Goal: Transaction & Acquisition: Purchase product/service

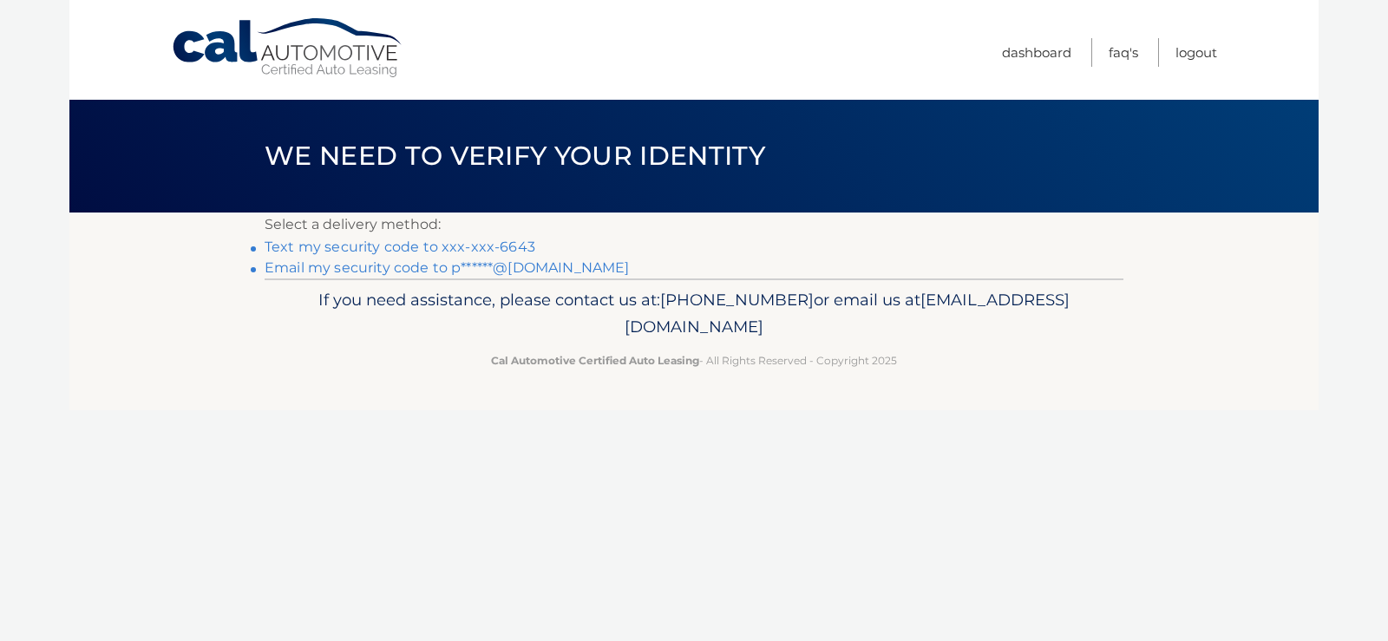
click at [520, 244] on link "Text my security code to xxx-xxx-6643" at bounding box center [400, 247] width 271 height 16
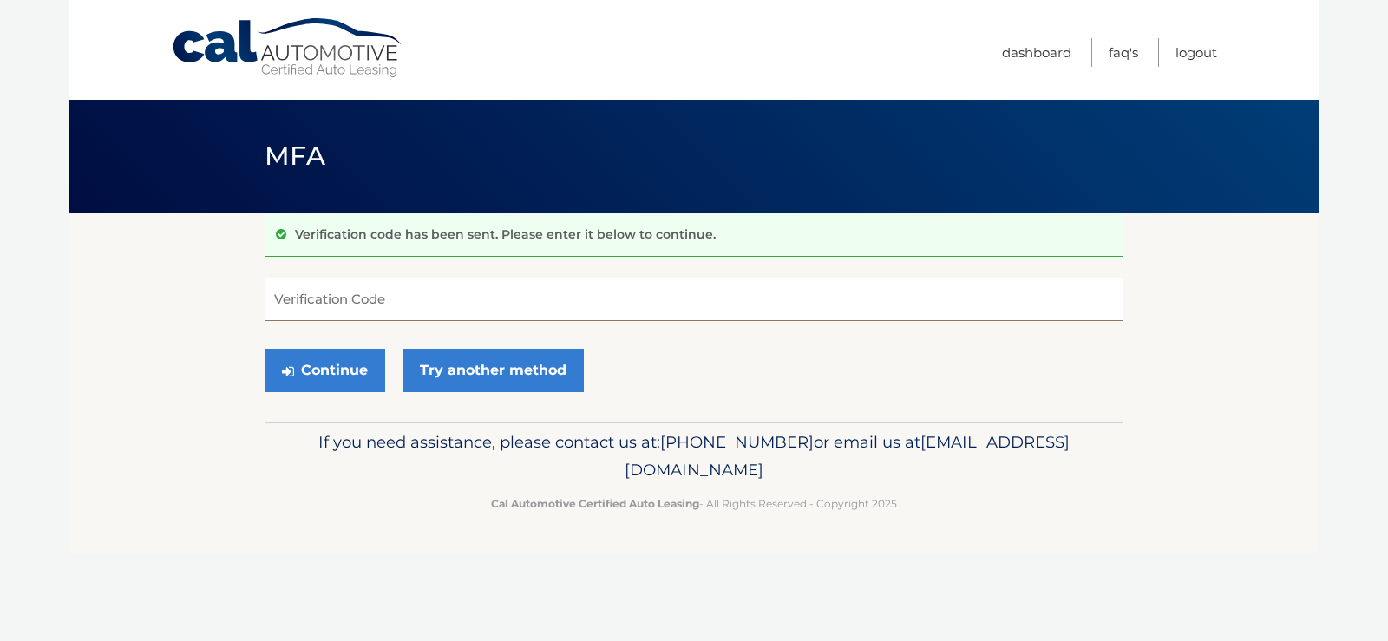
click at [403, 302] on input "Verification Code" at bounding box center [694, 299] width 859 height 43
type input "467606"
click at [336, 370] on button "Continue" at bounding box center [325, 370] width 121 height 43
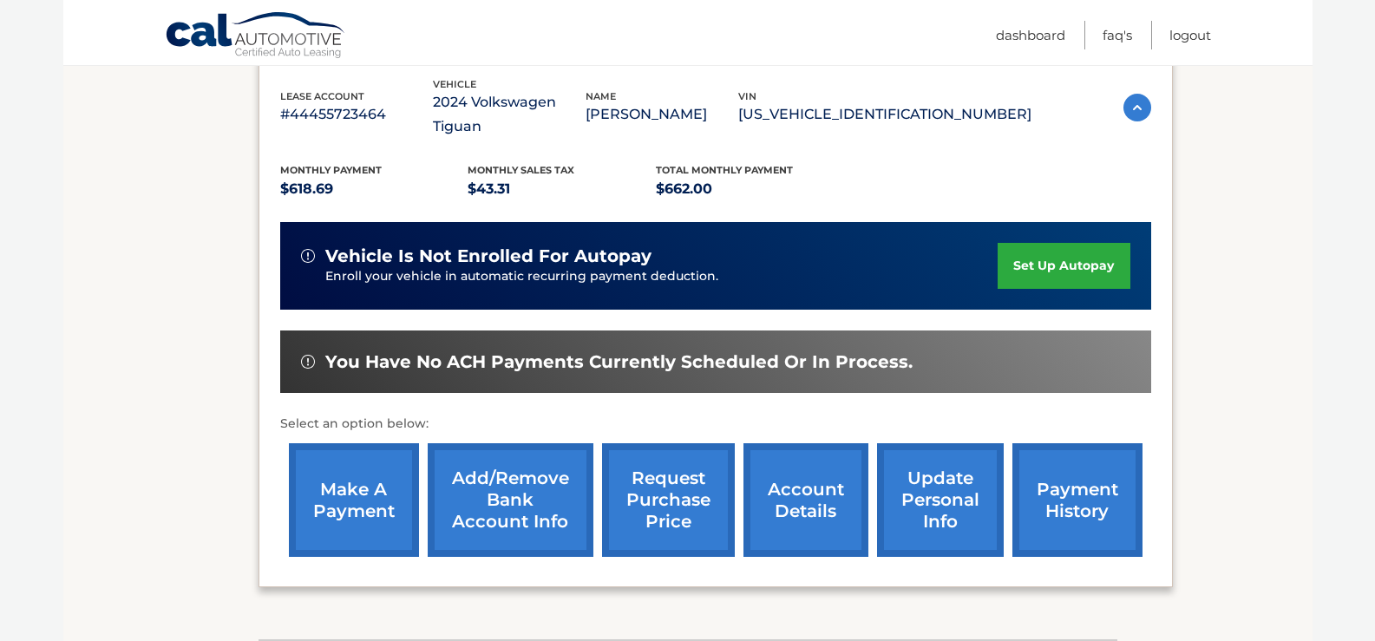
scroll to position [347, 0]
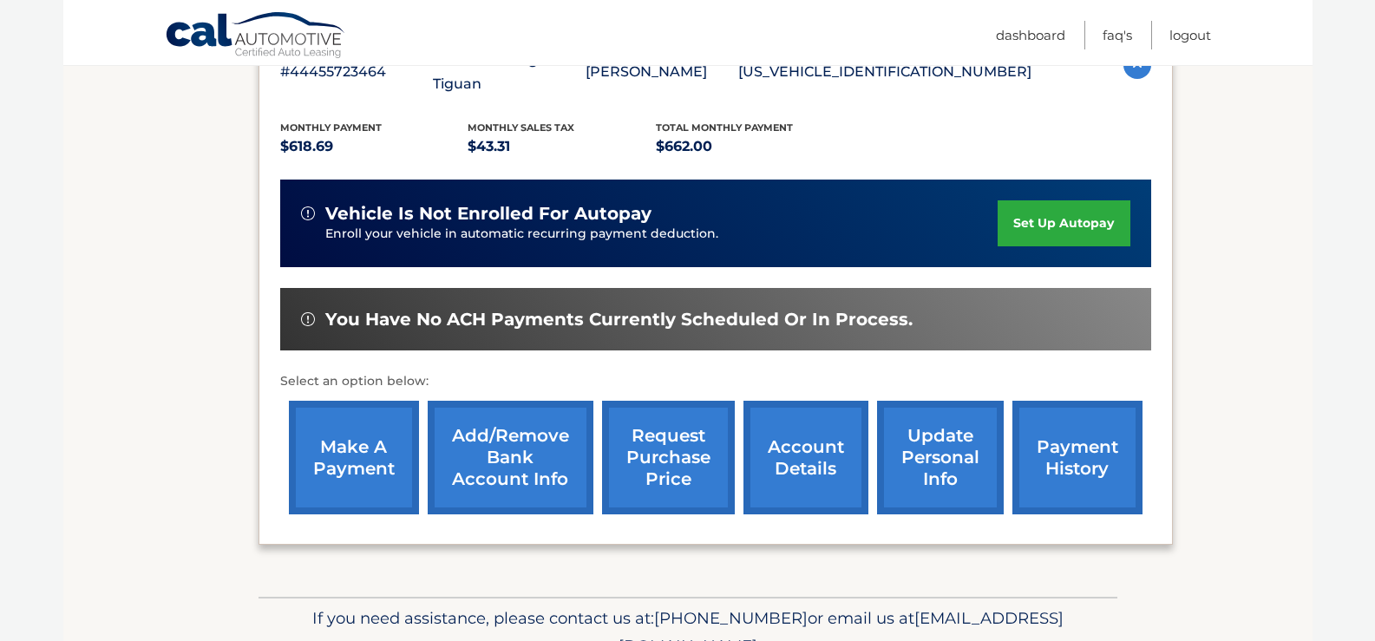
click at [807, 422] on link "account details" at bounding box center [806, 458] width 125 height 114
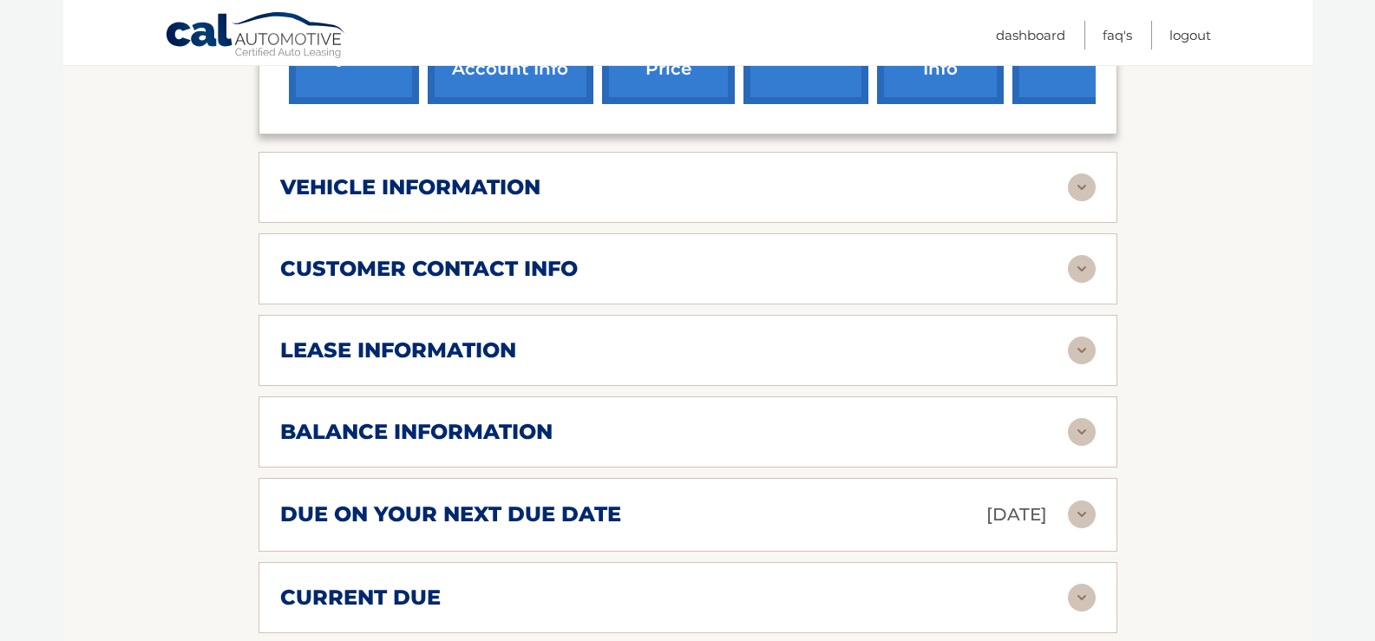
scroll to position [521, 0]
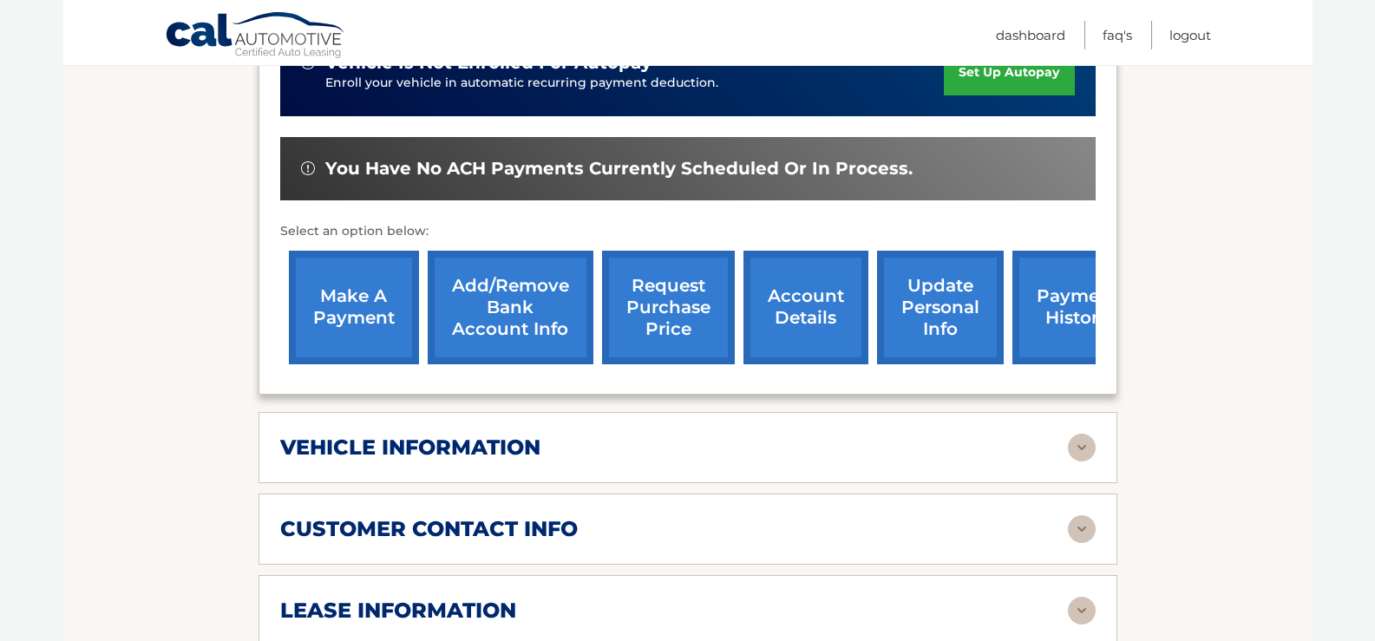
click at [1081, 448] on img at bounding box center [1082, 448] width 28 height 28
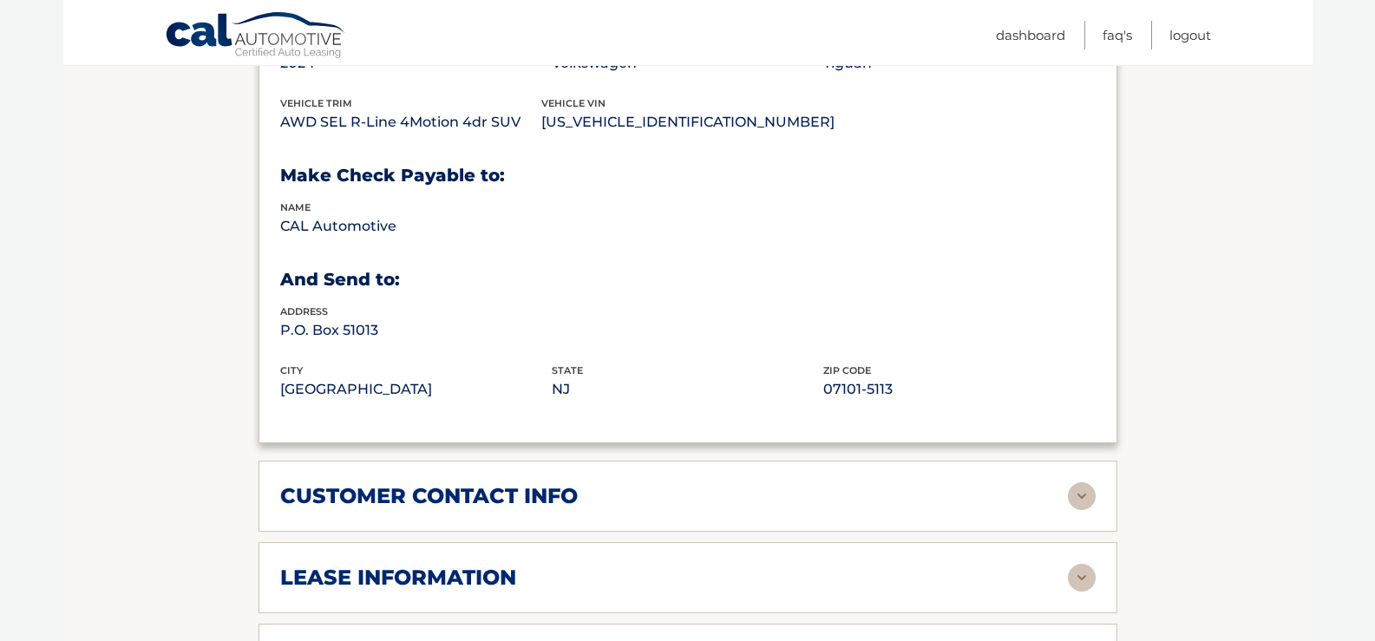
scroll to position [1128, 0]
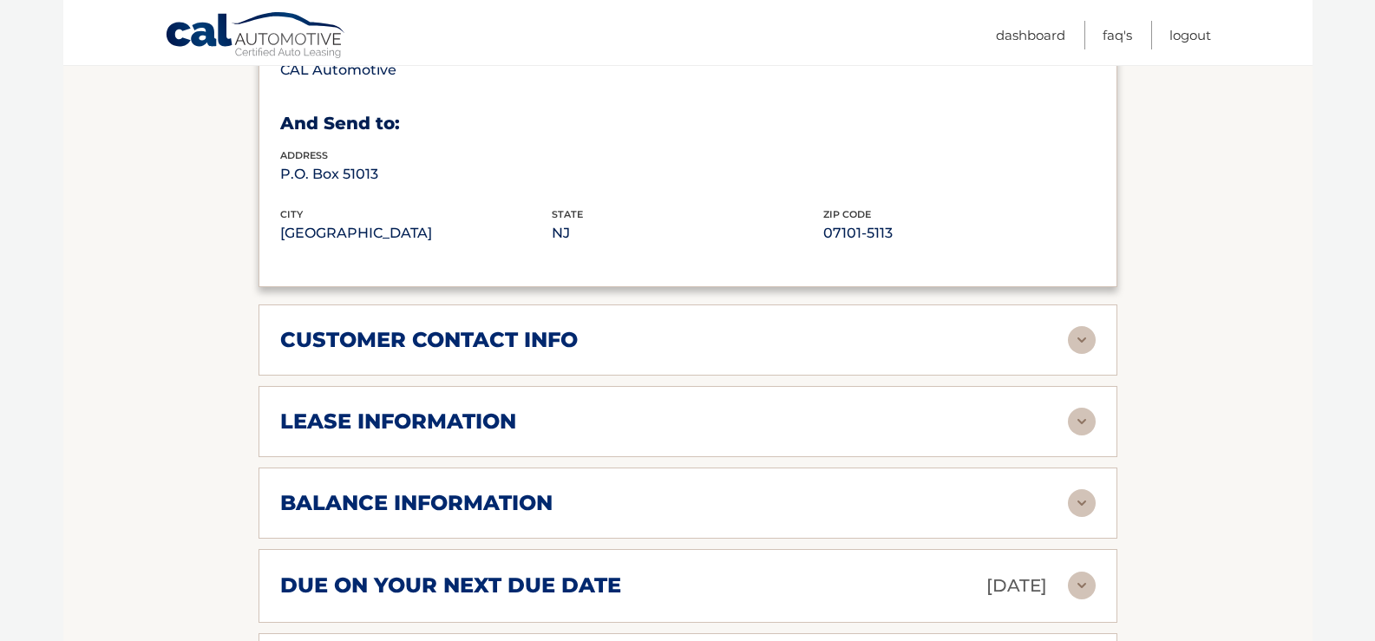
click at [1081, 342] on img at bounding box center [1082, 340] width 28 height 28
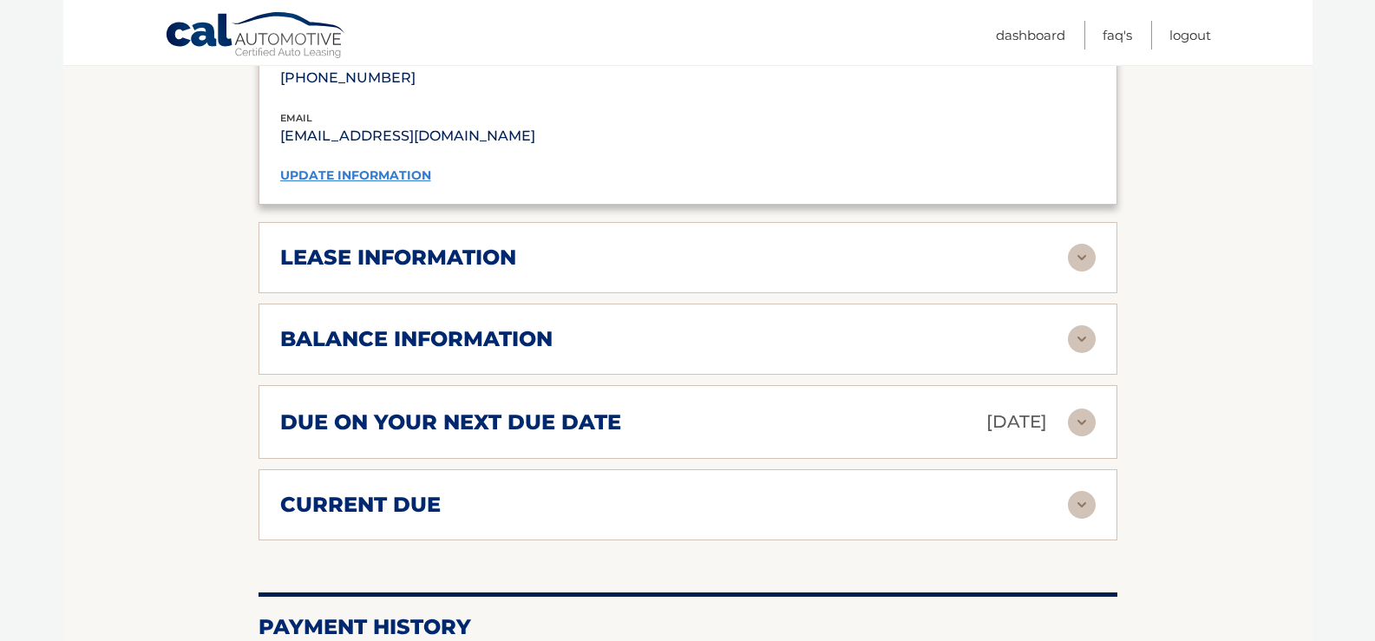
scroll to position [1648, 0]
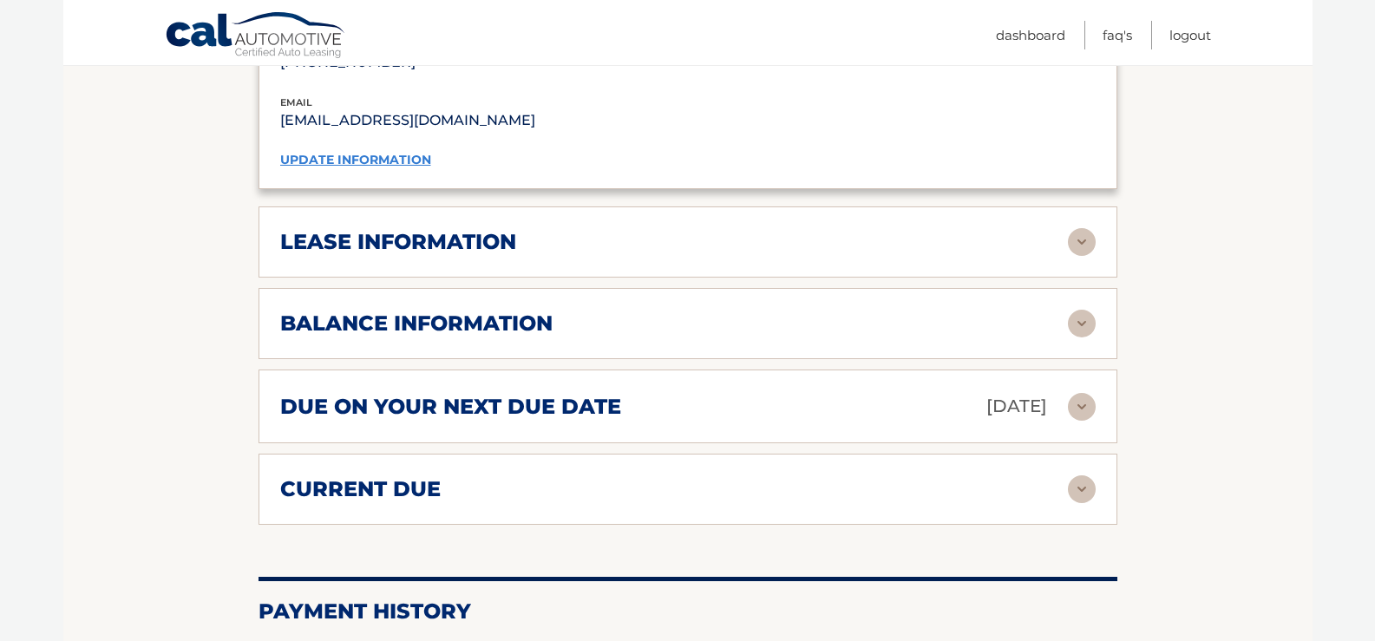
click at [1081, 243] on img at bounding box center [1082, 242] width 28 height 28
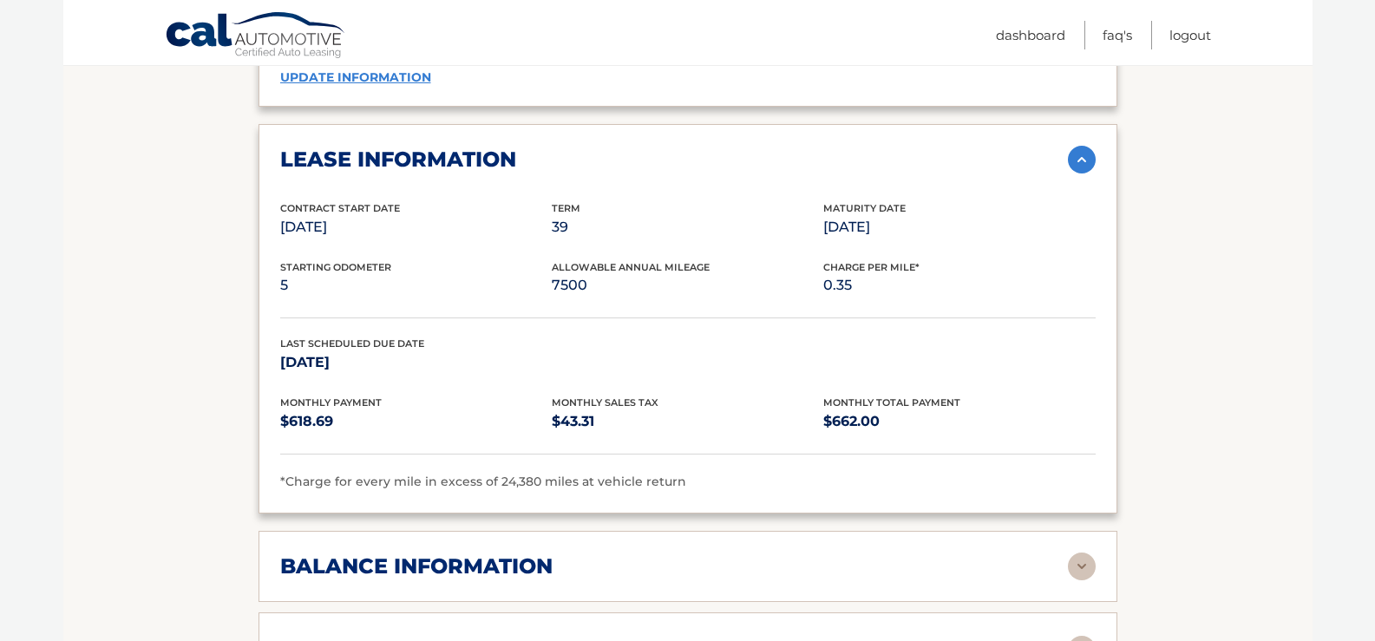
scroll to position [1909, 0]
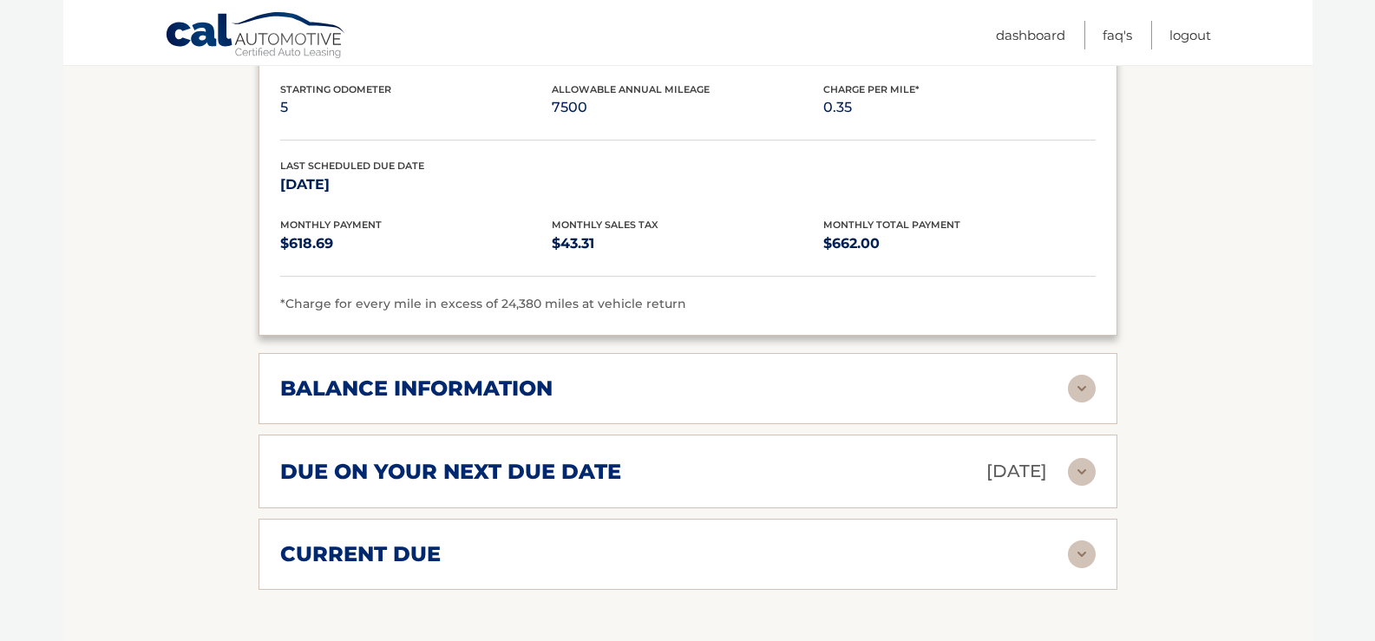
click at [1091, 391] on img at bounding box center [1082, 389] width 28 height 28
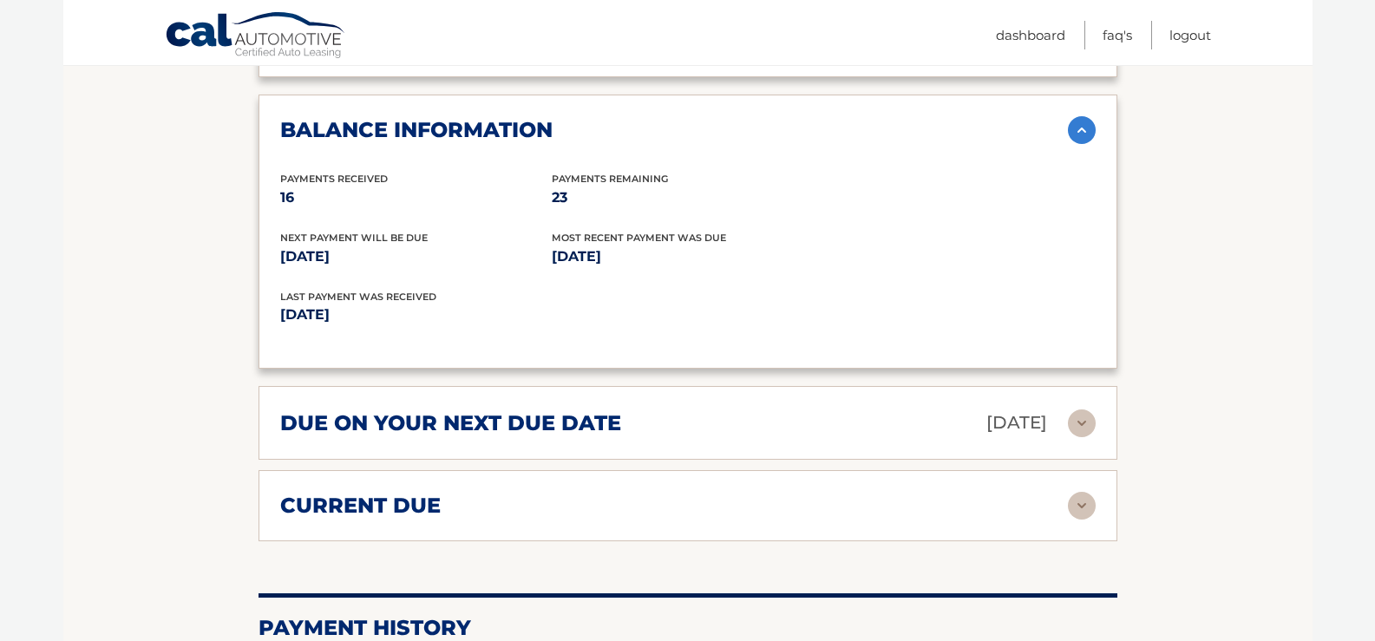
scroll to position [2169, 0]
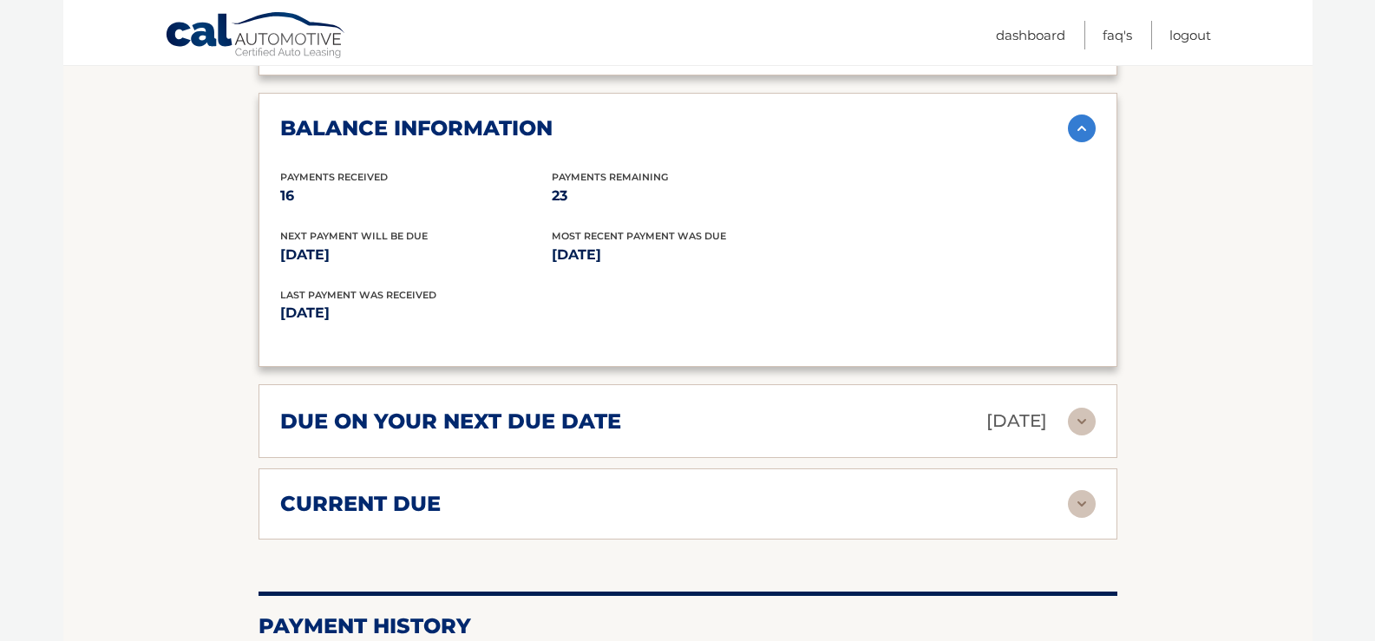
click at [1078, 503] on img at bounding box center [1082, 504] width 28 height 28
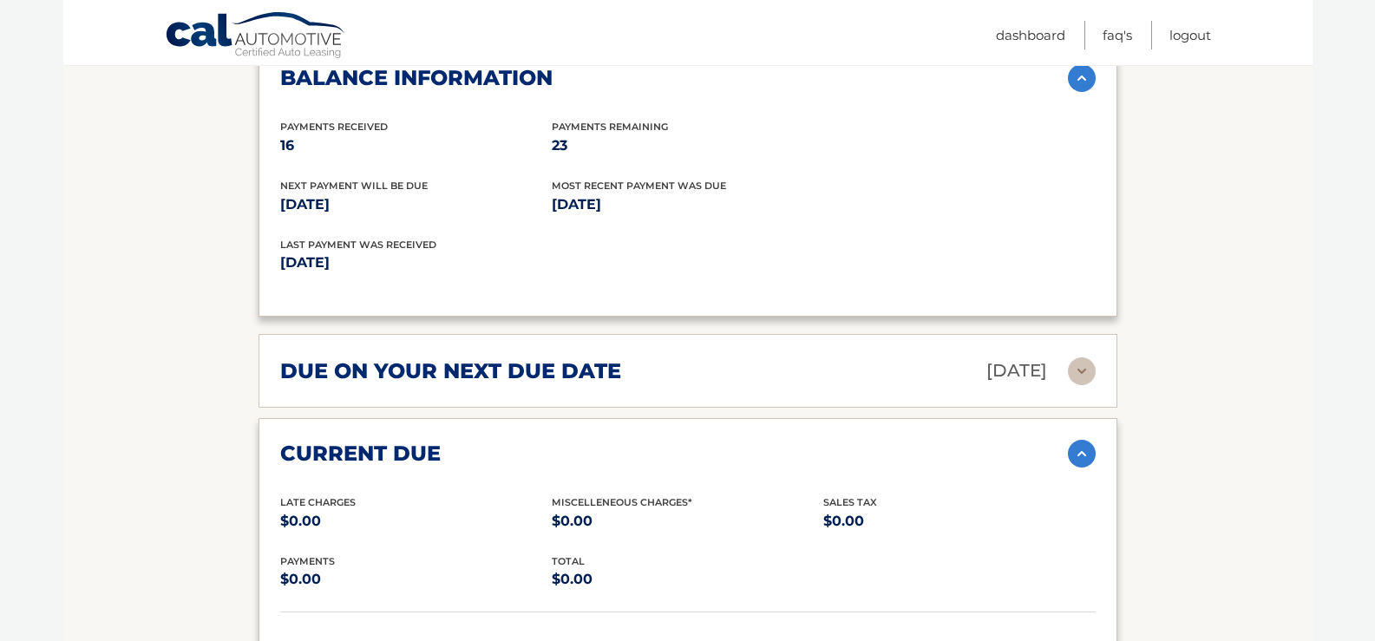
scroll to position [2343, 0]
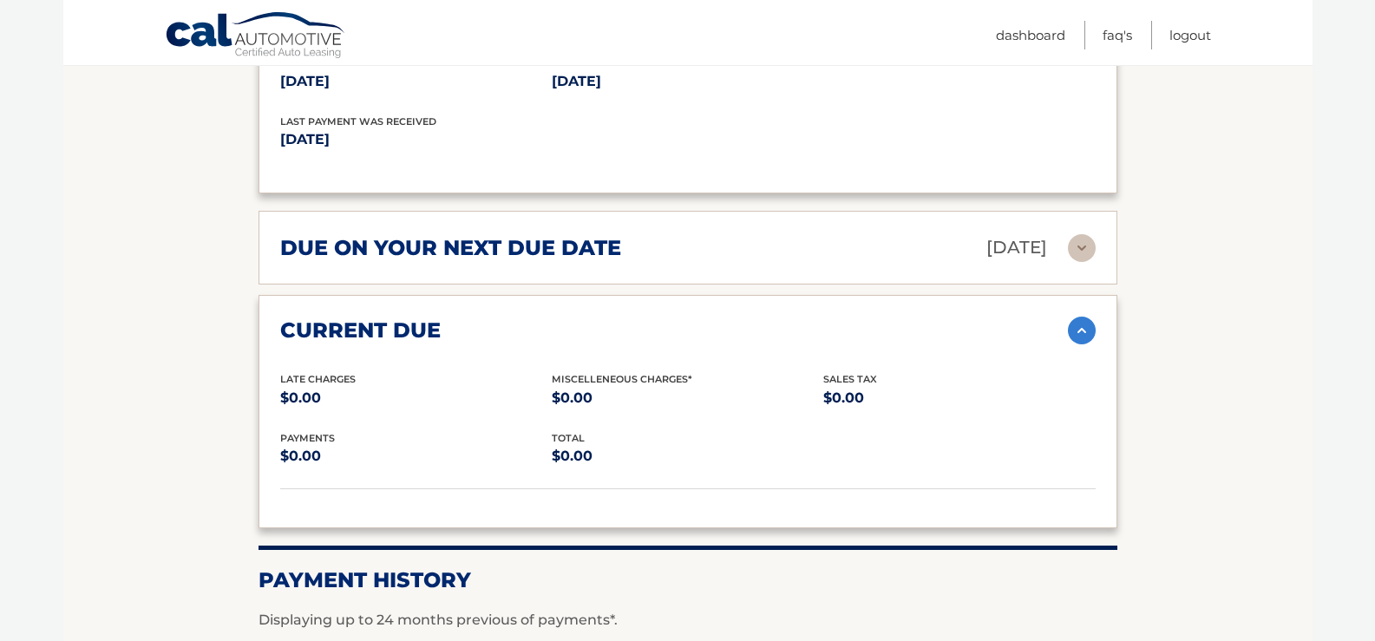
click at [1085, 251] on img at bounding box center [1082, 248] width 28 height 28
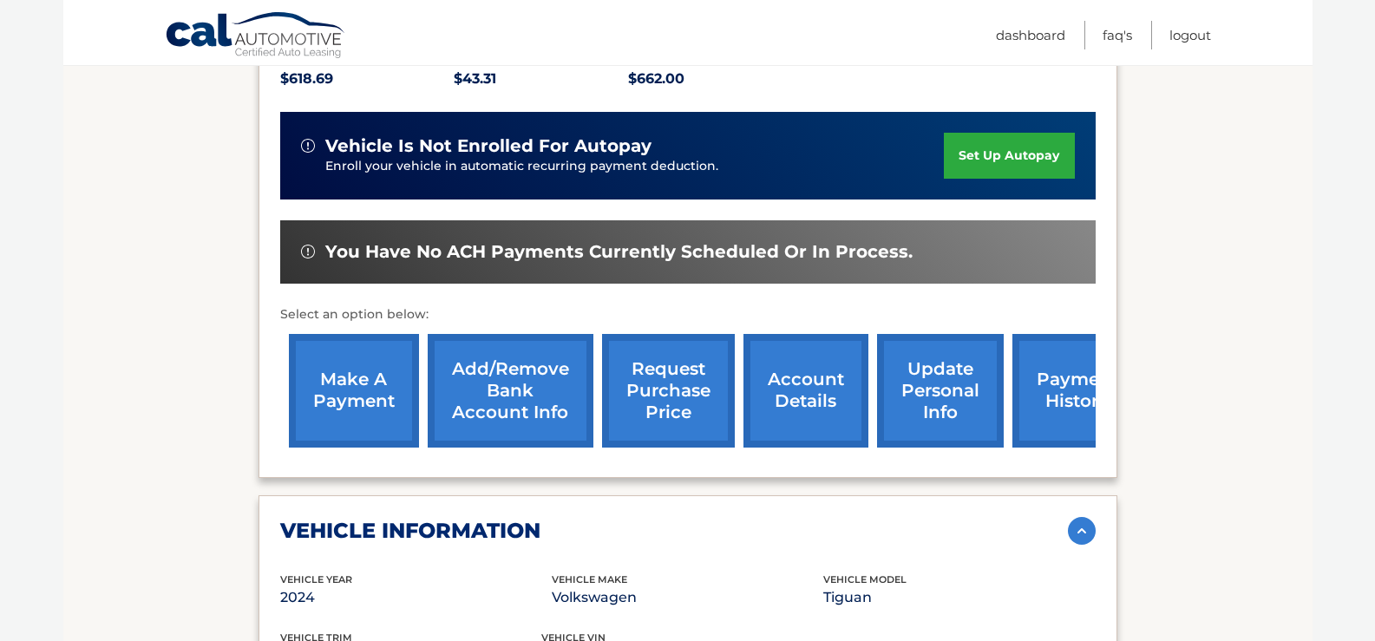
scroll to position [266, 0]
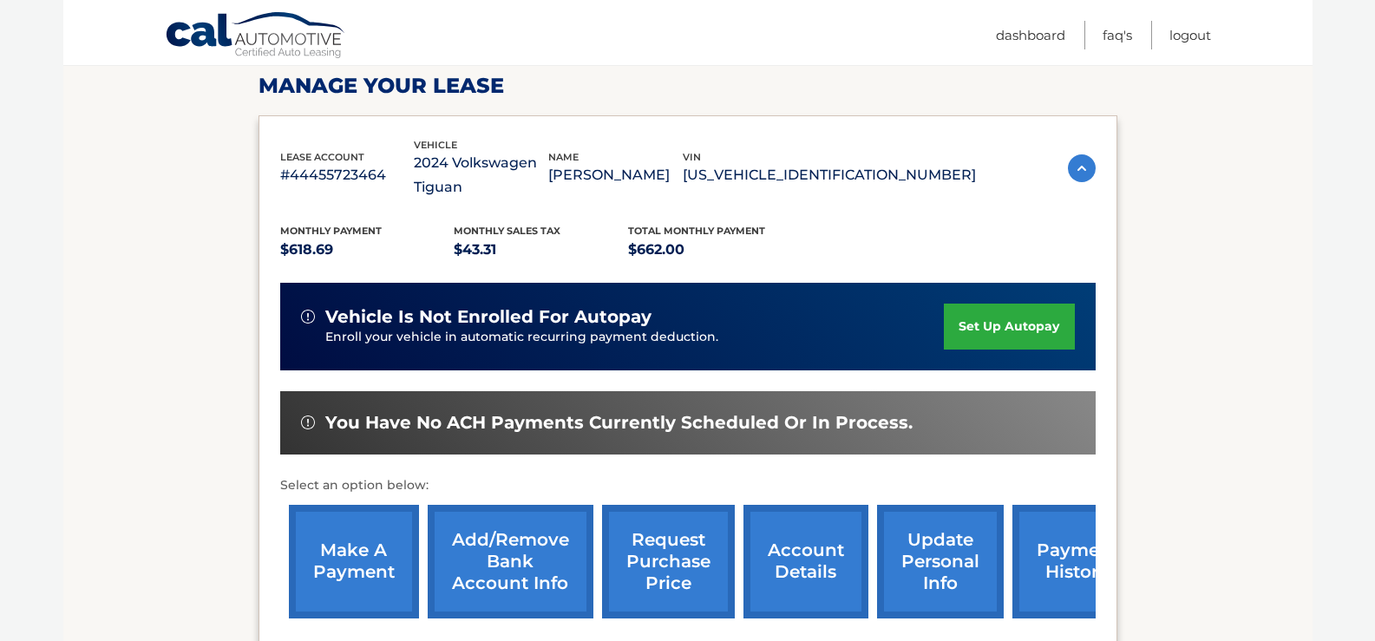
click at [342, 575] on link "make a payment" at bounding box center [354, 562] width 130 height 114
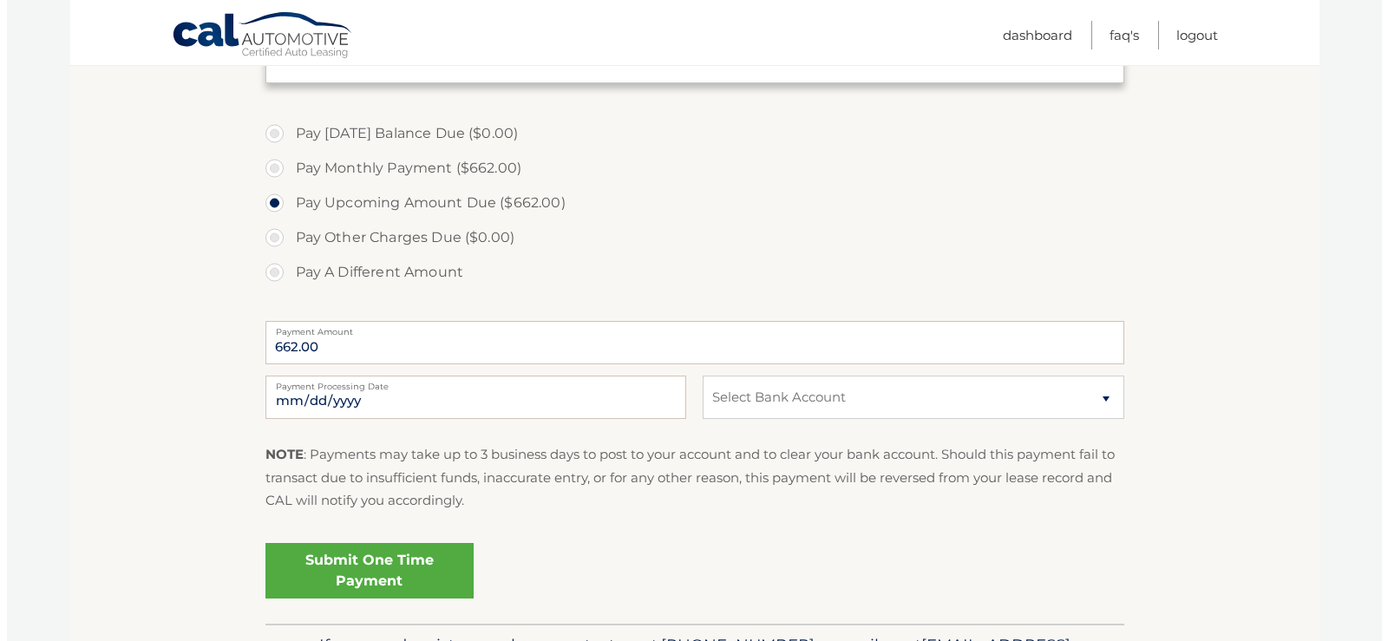
scroll to position [521, 0]
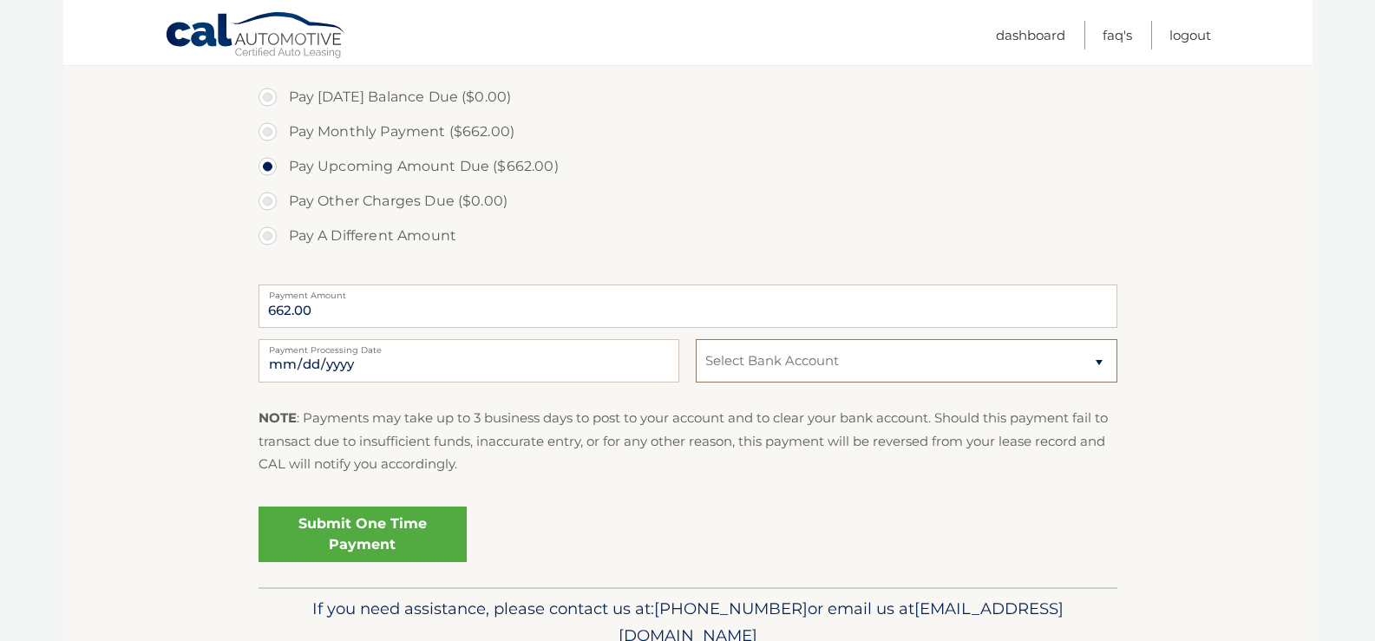
click at [1102, 360] on select "Select Bank Account Checking TD BANK, NA *****3524 Checking SPACE COAST CREDIT …" at bounding box center [906, 360] width 421 height 43
select select "ODg5OGE4YzktNmMzMi00MzJkLWJhNjItY2NmM2ExOThkOWQ1"
click at [696, 339] on select "Select Bank Account Checking TD BANK, NA *****3524 Checking SPACE COAST CREDIT …" at bounding box center [906, 360] width 421 height 43
click at [368, 527] on link "Submit One Time Payment" at bounding box center [363, 535] width 208 height 56
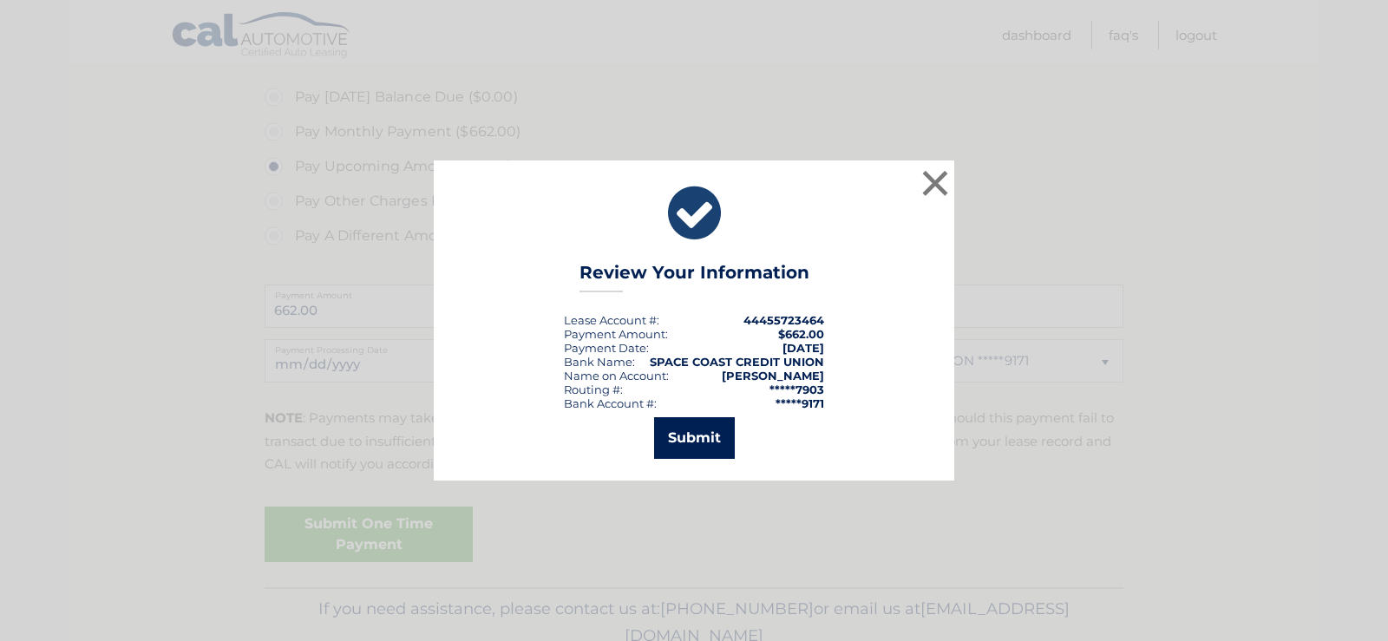
click at [679, 439] on button "Submit" at bounding box center [694, 438] width 81 height 42
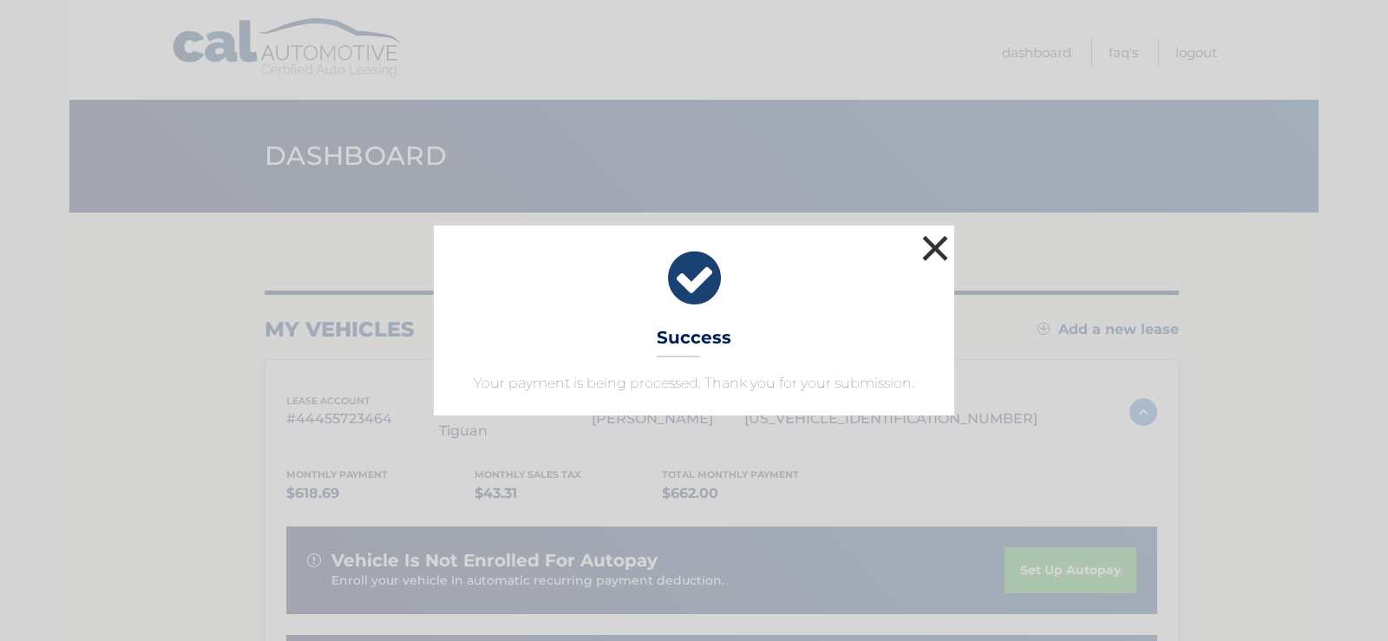
click at [940, 241] on button "×" at bounding box center [935, 248] width 35 height 35
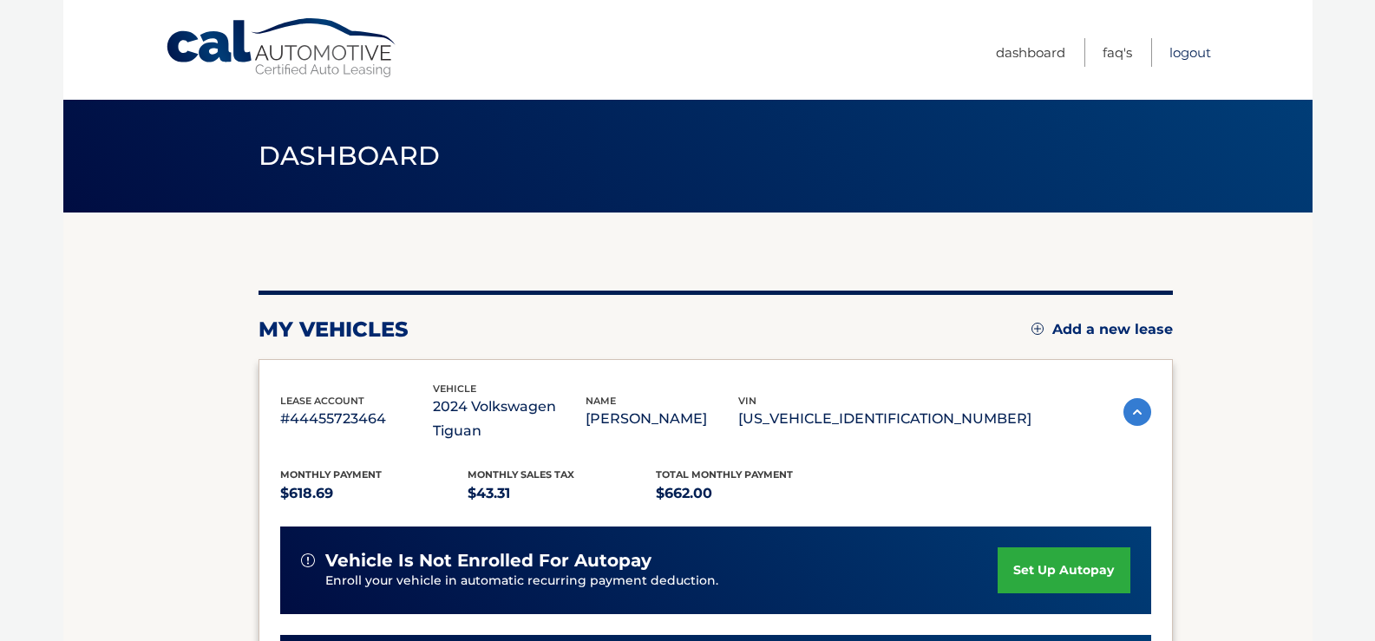
click at [1194, 53] on link "Logout" at bounding box center [1191, 52] width 42 height 29
